Goal: Task Accomplishment & Management: Manage account settings

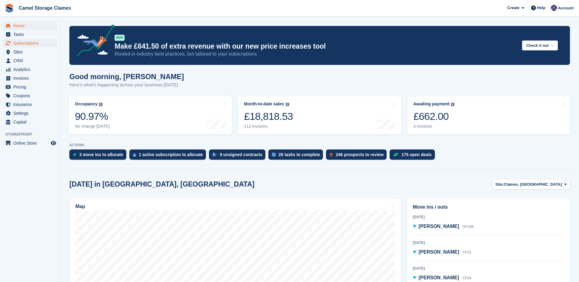
scroll to position [113, 0]
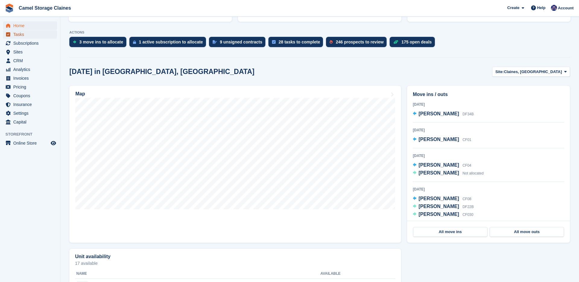
click at [19, 34] on span "Tasks" at bounding box center [31, 34] width 36 height 8
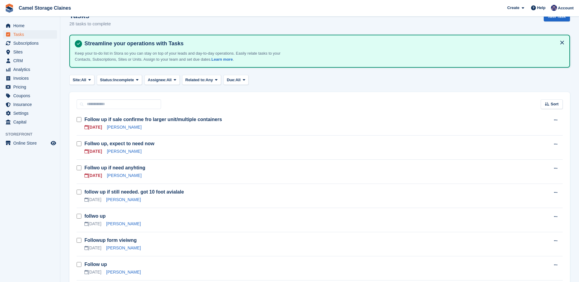
scroll to position [16, 0]
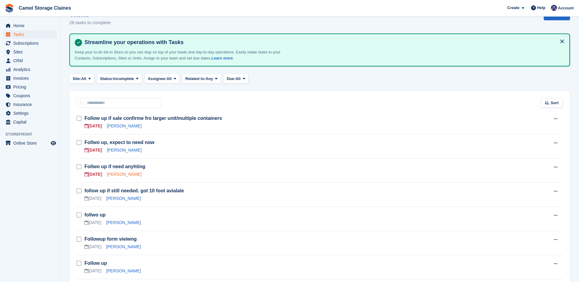
click at [120, 176] on link "Beverley Perry" at bounding box center [124, 174] width 35 height 5
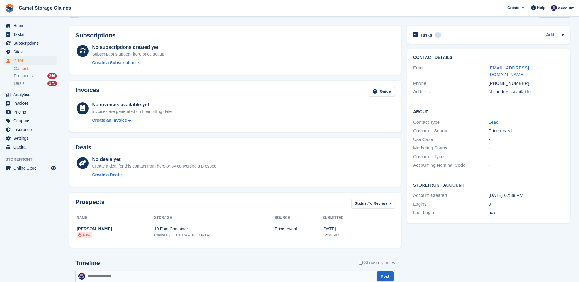
scroll to position [1, 0]
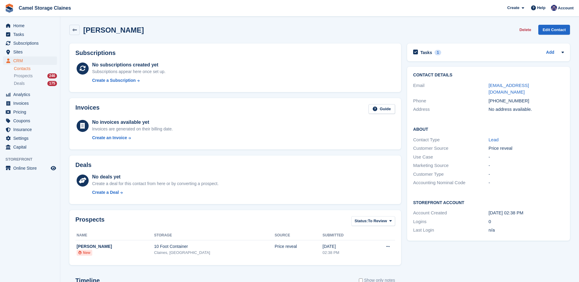
click at [495, 97] on div "+447542414871" at bounding box center [526, 100] width 75 height 7
click at [531, 97] on div "+447542414871" at bounding box center [526, 100] width 75 height 7
drag, startPoint x: 530, startPoint y: 97, endPoint x: 487, endPoint y: 91, distance: 43.8
click at [487, 97] on div "Phone +447542414871" at bounding box center [488, 101] width 151 height 9
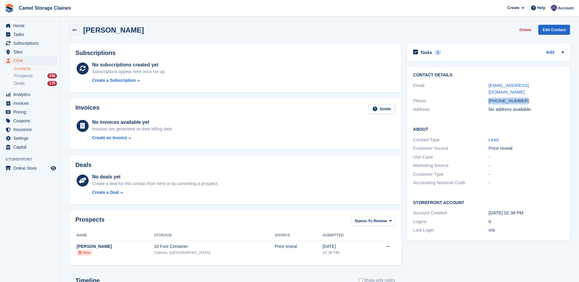
copy div "+447542414871"
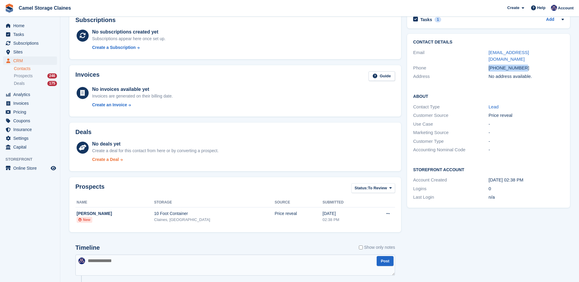
scroll to position [0, 0]
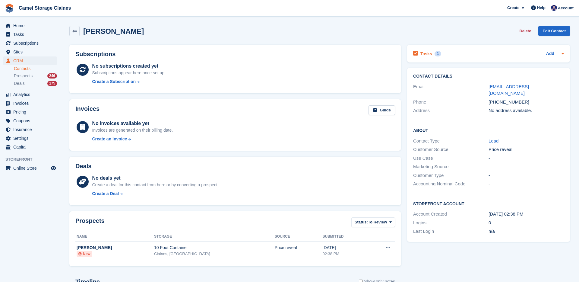
click at [424, 54] on h2 "Tasks" at bounding box center [427, 53] width 12 height 5
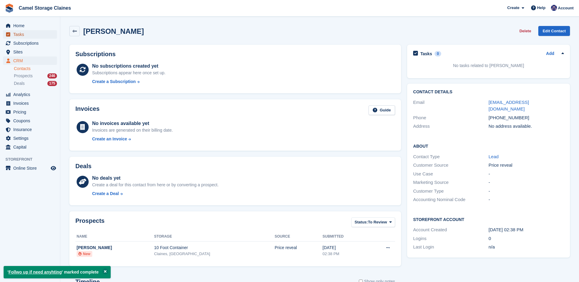
click at [35, 38] on span "Tasks" at bounding box center [31, 34] width 36 height 8
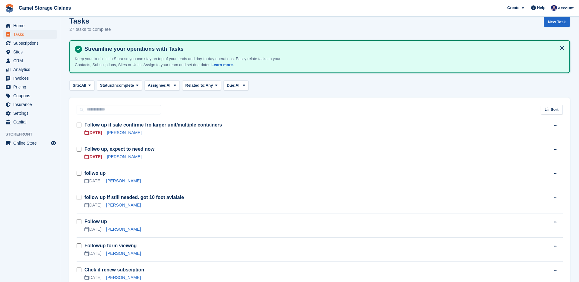
scroll to position [11, 0]
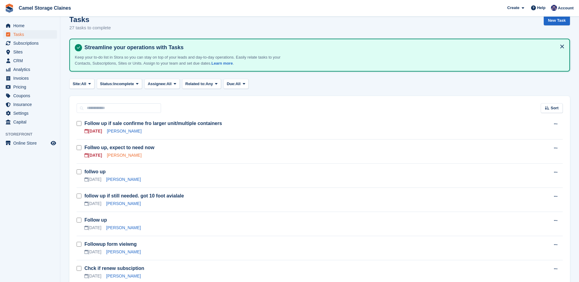
click at [116, 154] on link "Burt Weedon" at bounding box center [124, 155] width 35 height 5
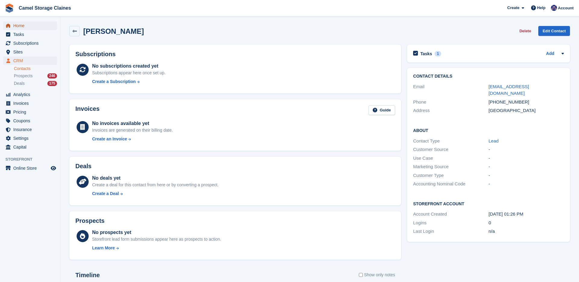
click at [34, 26] on span "Home" at bounding box center [31, 25] width 36 height 8
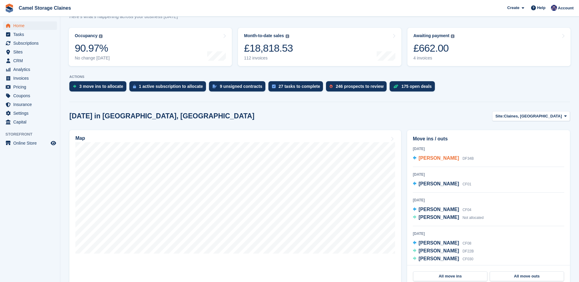
click at [423, 159] on span "[PERSON_NAME]" at bounding box center [439, 157] width 40 height 5
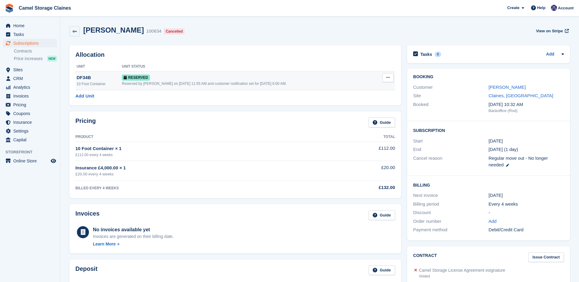
click at [387, 77] on icon at bounding box center [388, 77] width 3 height 4
click at [345, 103] on p "Deallocate" at bounding box center [365, 102] width 53 height 8
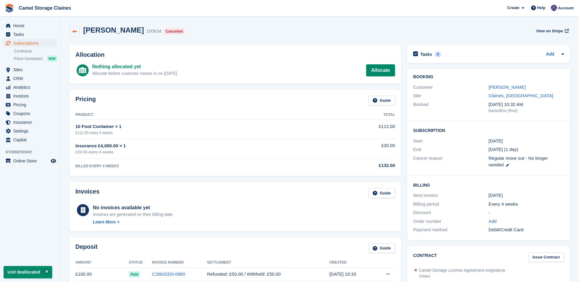
click at [71, 29] on link at bounding box center [74, 31] width 10 height 10
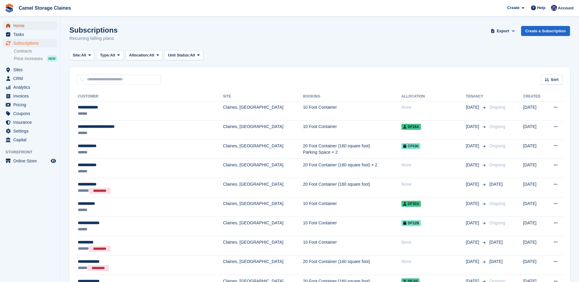
click at [12, 21] on link "Home" at bounding box center [30, 25] width 54 height 8
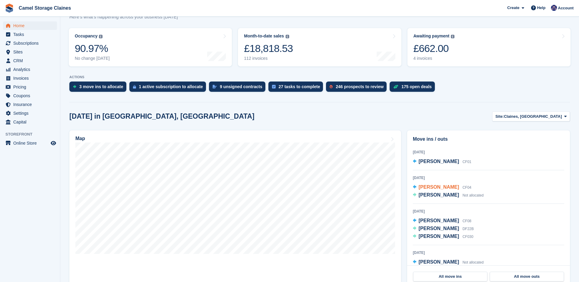
scroll to position [39, 0]
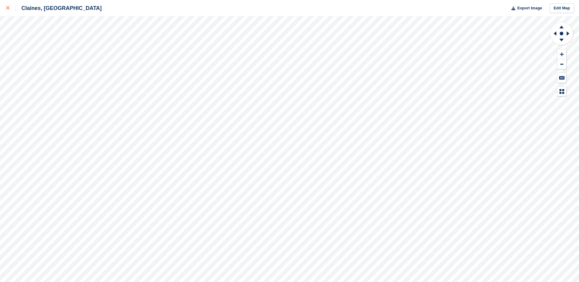
click at [1, 1] on link at bounding box center [8, 8] width 16 height 16
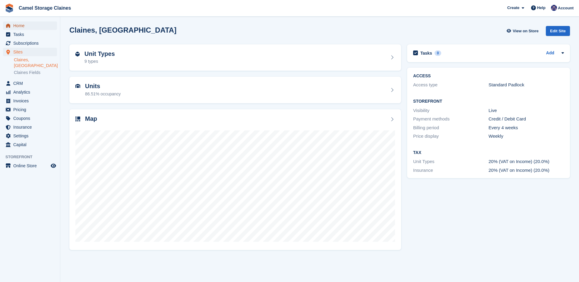
click at [30, 28] on span "Home" at bounding box center [31, 25] width 36 height 8
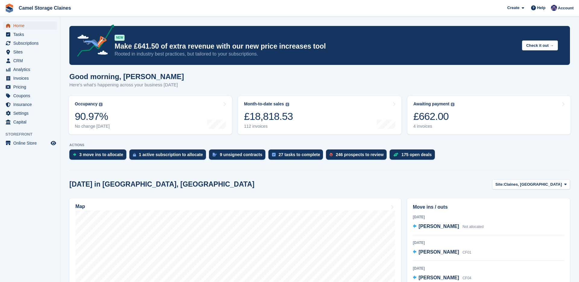
click at [15, 25] on span "Home" at bounding box center [31, 25] width 36 height 8
